Goal: Information Seeking & Learning: Find specific fact

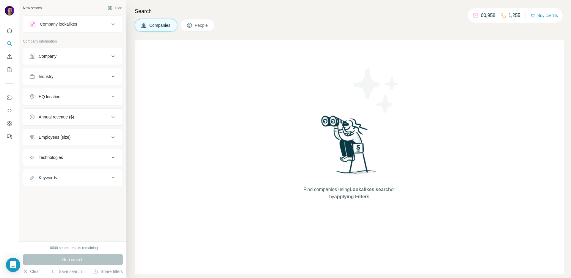
click at [47, 72] on button "Industry" at bounding box center [72, 76] width 99 height 14
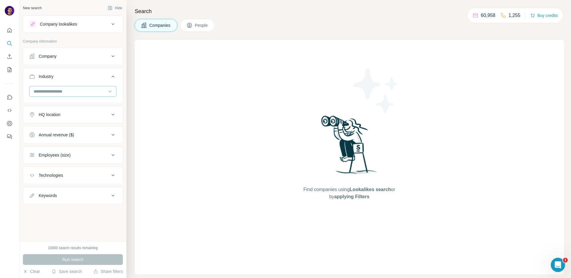
click at [54, 93] on input at bounding box center [69, 91] width 73 height 7
type input "****"
click at [50, 109] on div "SaaS" at bounding box center [73, 104] width 84 height 11
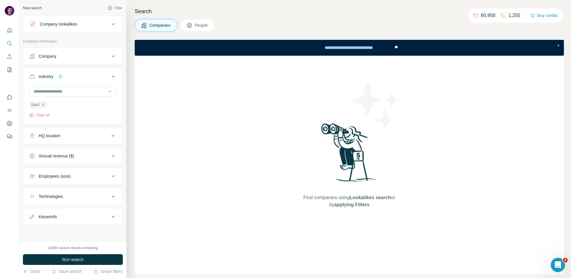
scroll to position [1, 0]
click at [61, 215] on div "Keywords" at bounding box center [69, 216] width 80 height 6
click at [62, 216] on div "Keywords" at bounding box center [69, 216] width 80 height 6
click at [70, 193] on div "Technologies" at bounding box center [69, 196] width 80 height 6
click at [70, 192] on div "Technologies" at bounding box center [69, 195] width 80 height 6
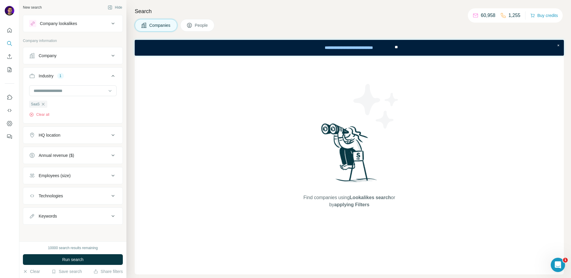
scroll to position [0, 0]
click at [54, 195] on div "Technologies" at bounding box center [51, 196] width 24 height 6
click at [69, 57] on div "Company" at bounding box center [69, 56] width 80 height 6
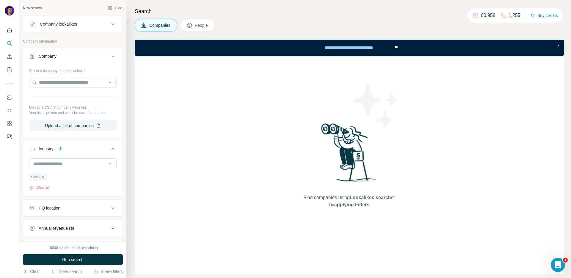
click at [69, 57] on div "Company" at bounding box center [69, 56] width 80 height 6
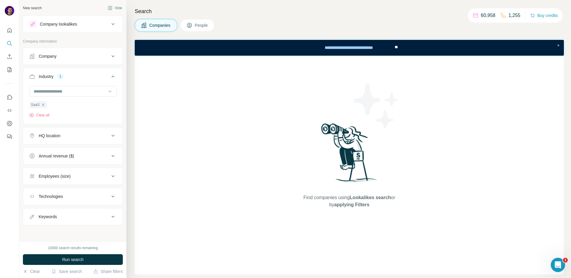
click at [75, 28] on button "Company lookalikes" at bounding box center [72, 24] width 99 height 14
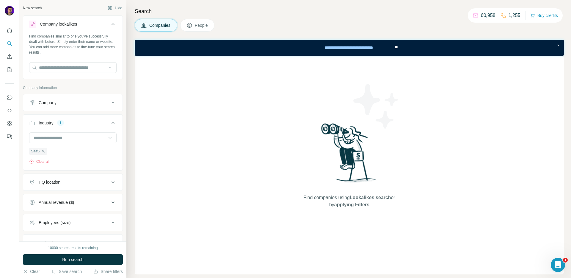
click at [76, 28] on button "Company lookalikes" at bounding box center [72, 25] width 99 height 17
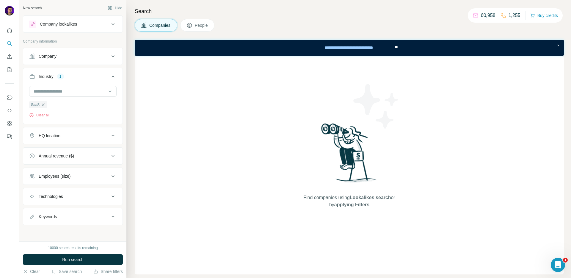
click at [185, 28] on button "People" at bounding box center [197, 25] width 35 height 12
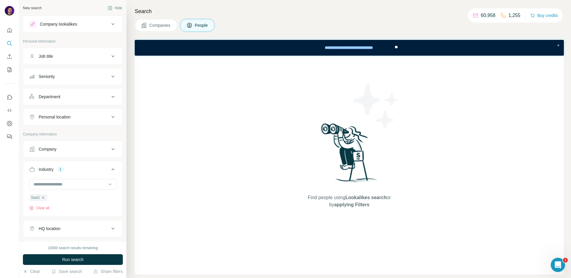
click at [158, 30] on button "Companies" at bounding box center [156, 25] width 43 height 12
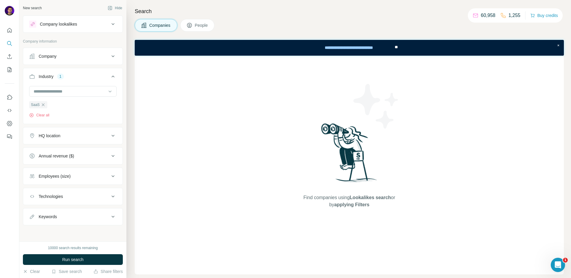
click at [192, 28] on icon at bounding box center [190, 25] width 6 height 6
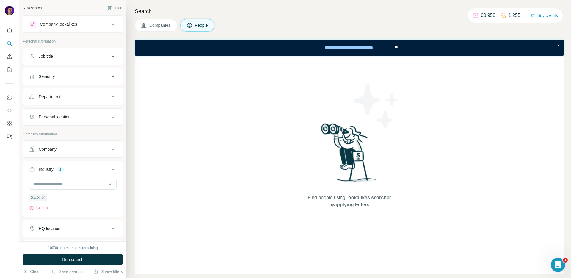
click at [48, 53] on div "Job title" at bounding box center [46, 56] width 14 height 6
click at [57, 73] on input "text" at bounding box center [67, 71] width 76 height 11
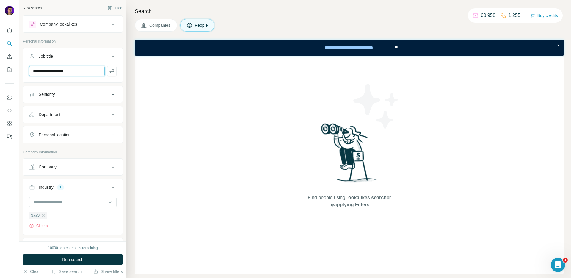
type input "**********"
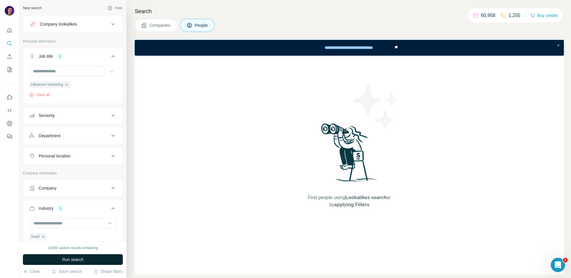
click at [68, 262] on span "Run search" at bounding box center [72, 259] width 21 height 6
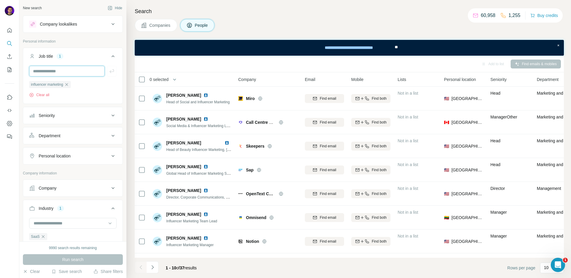
click at [81, 74] on input "text" at bounding box center [67, 71] width 76 height 11
type input "**********"
click at [70, 256] on span "Run search" at bounding box center [72, 259] width 21 height 6
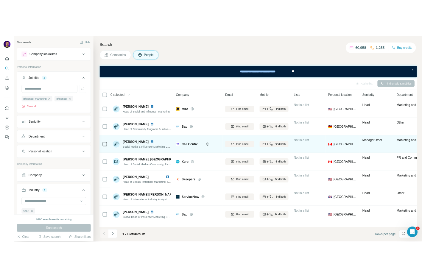
scroll to position [70, 0]
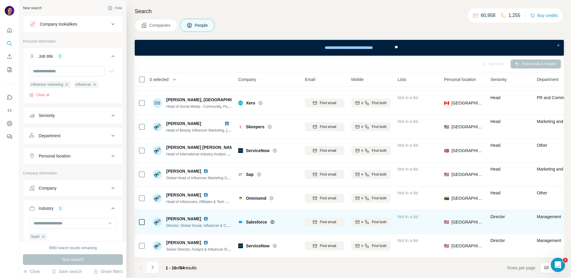
click at [205, 216] on img at bounding box center [205, 218] width 5 height 5
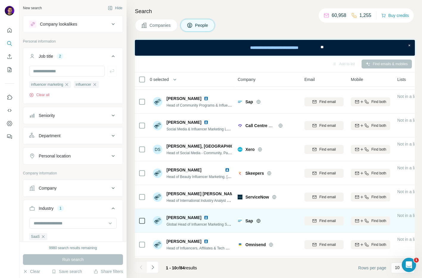
scroll to position [70, 1]
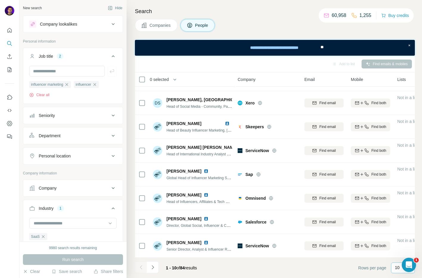
click at [393, 268] on div "10" at bounding box center [403, 267] width 24 height 11
click at [400, 223] on p "60" at bounding box center [398, 222] width 5 height 6
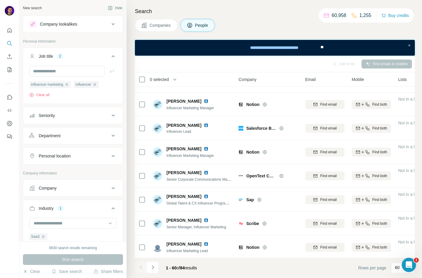
scroll to position [109, 0]
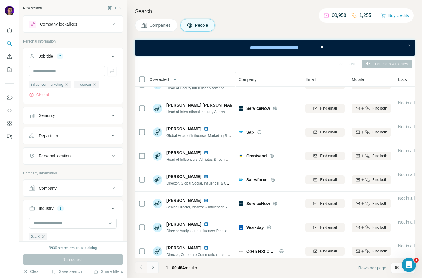
click at [152, 267] on icon "Navigate to next page" at bounding box center [153, 267] width 6 height 6
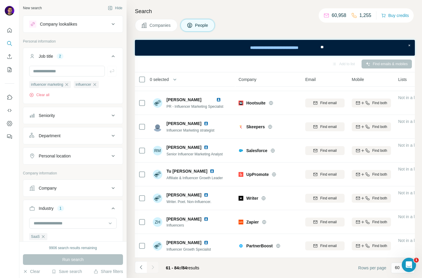
scroll to position [403, 0]
